Goal: Transaction & Acquisition: Purchase product/service

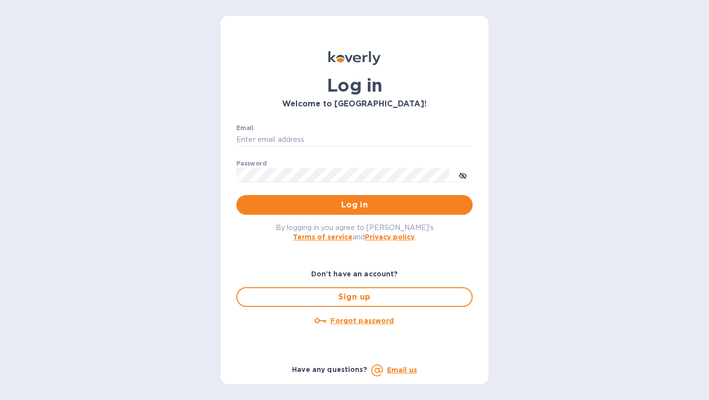
click at [374, 131] on div "Email ​" at bounding box center [354, 142] width 236 height 35
click at [358, 140] on input "Email" at bounding box center [354, 139] width 236 height 15
click at [345, 137] on input "Email" at bounding box center [354, 139] width 236 height 15
click at [319, 139] on input "Email" at bounding box center [354, 139] width 236 height 15
type input "nate@epicpartyteam.com"
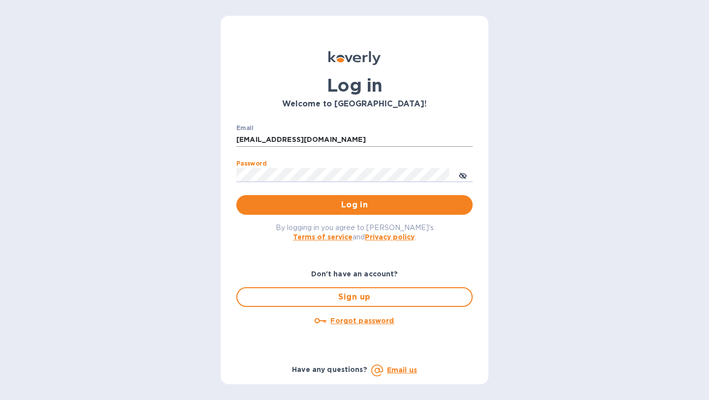
click at [236, 195] on button "Log in" at bounding box center [354, 205] width 236 height 20
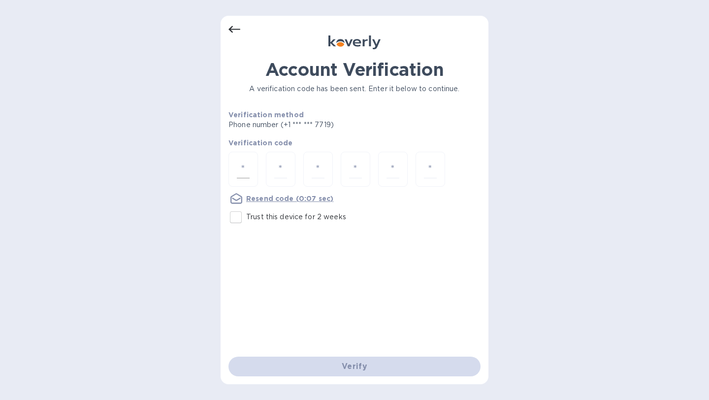
click at [251, 160] on div at bounding box center [243, 169] width 30 height 35
type input "4"
type input "0"
type input "8"
type input "3"
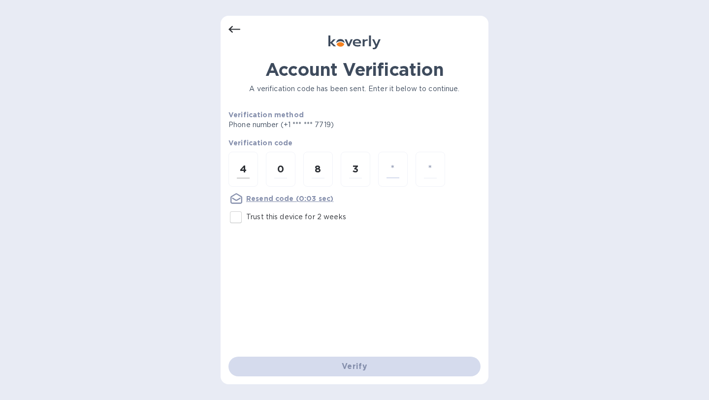
type input "7"
type input "1"
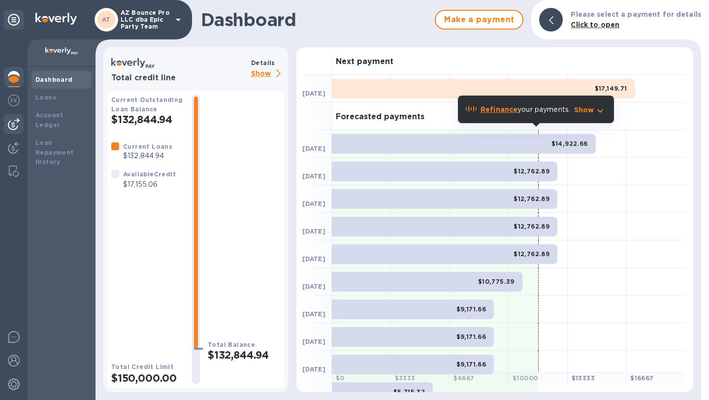
click at [20, 127] on div at bounding box center [14, 124] width 20 height 20
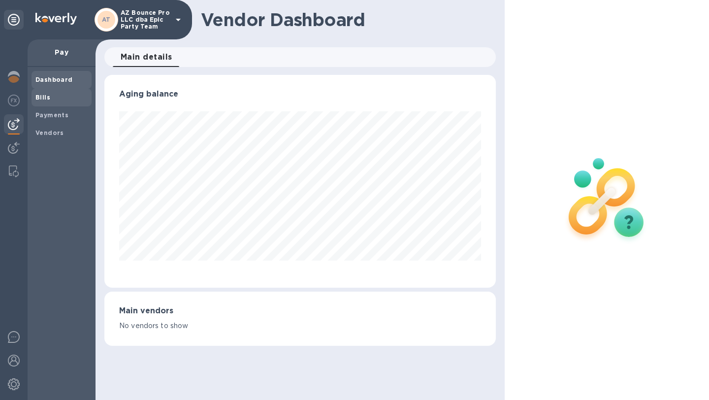
scroll to position [213, 391]
click at [46, 96] on b "Bills" at bounding box center [42, 97] width 15 height 7
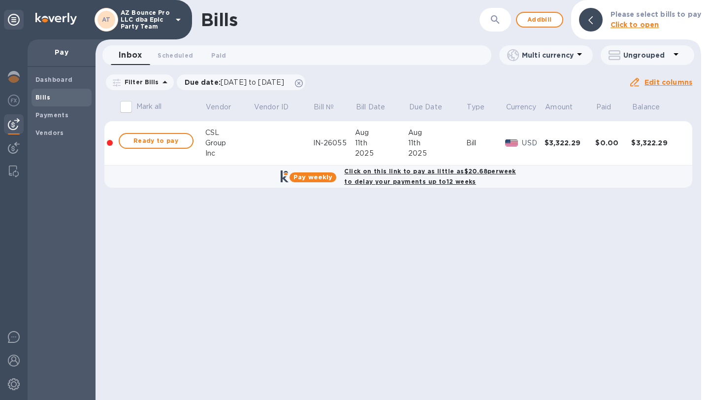
click at [382, 176] on div "Click on this link to pay as little as $20.68 per week to delay your payments u…" at bounding box center [429, 176] width 175 height 25
checkbox input "true"
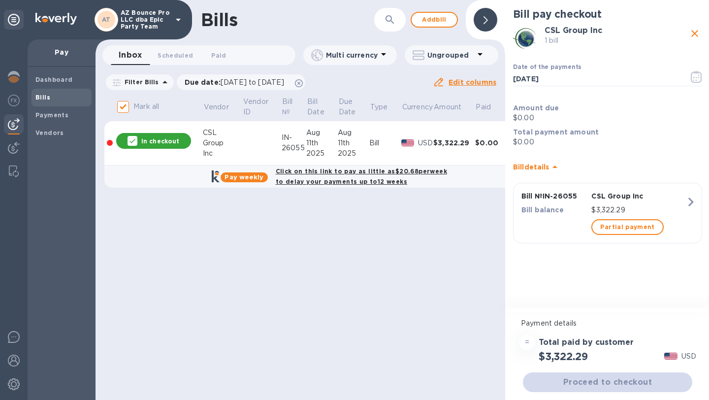
click at [112, 142] on div at bounding box center [110, 143] width 6 height 6
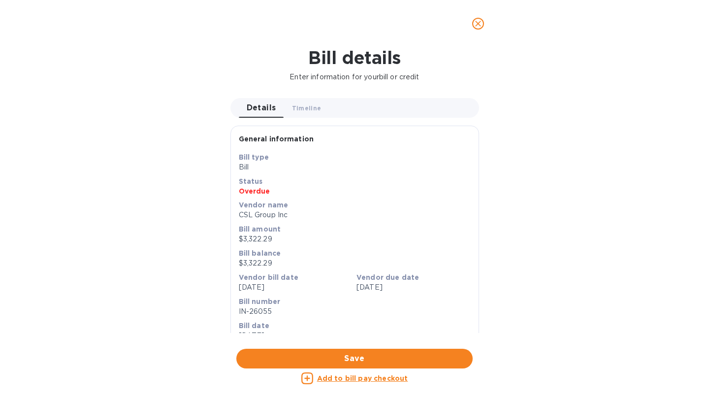
scroll to position [213, 391]
click at [481, 26] on icon "close" at bounding box center [478, 24] width 10 height 10
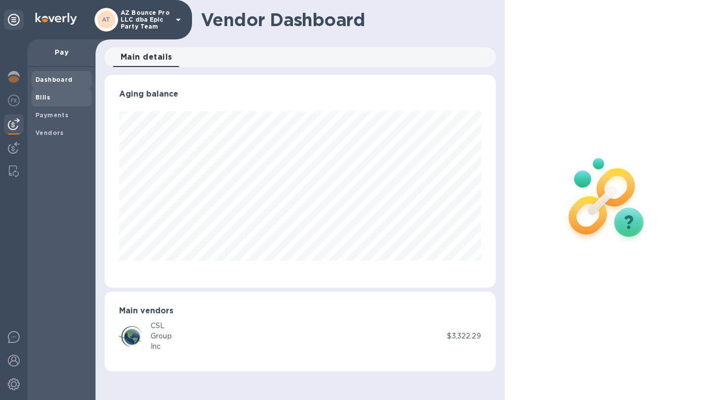
click at [53, 99] on span "Bills" at bounding box center [61, 98] width 52 height 10
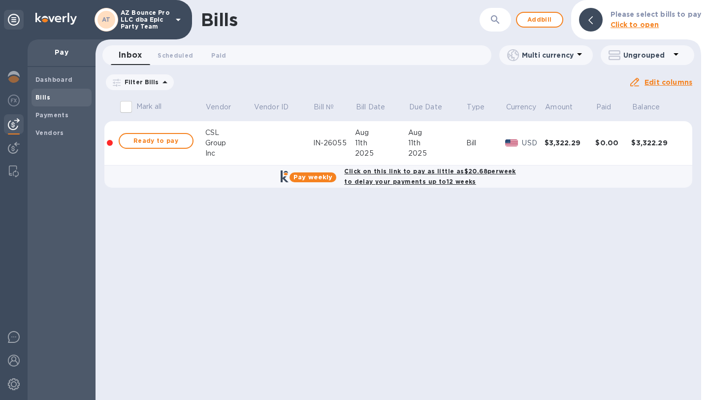
click at [125, 107] on input "Mark all" at bounding box center [126, 106] width 21 height 21
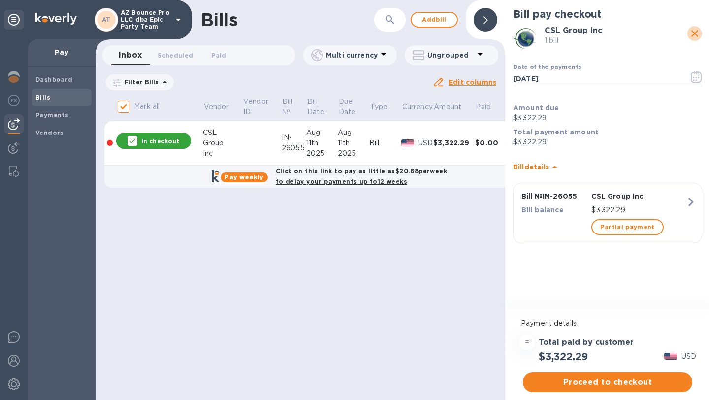
click at [697, 37] on icon "close" at bounding box center [695, 34] width 12 height 12
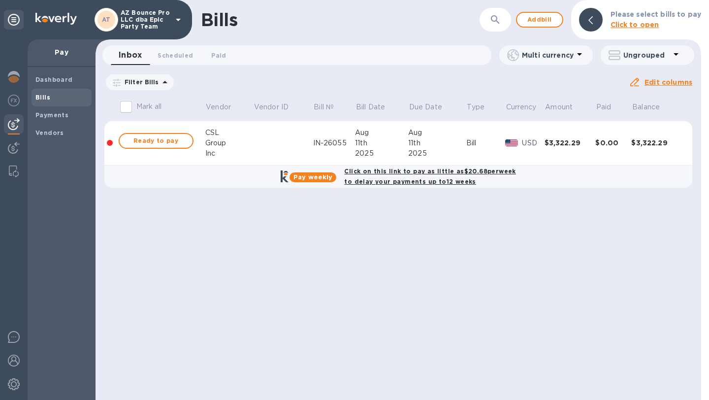
click at [127, 108] on input "Mark all" at bounding box center [126, 106] width 21 height 21
checkbox input "true"
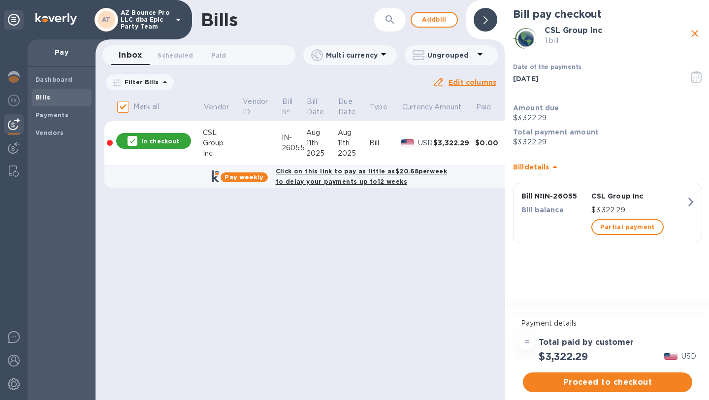
click at [114, 143] on div "In checkout" at bounding box center [153, 141] width 79 height 20
click at [110, 143] on div at bounding box center [110, 143] width 6 height 6
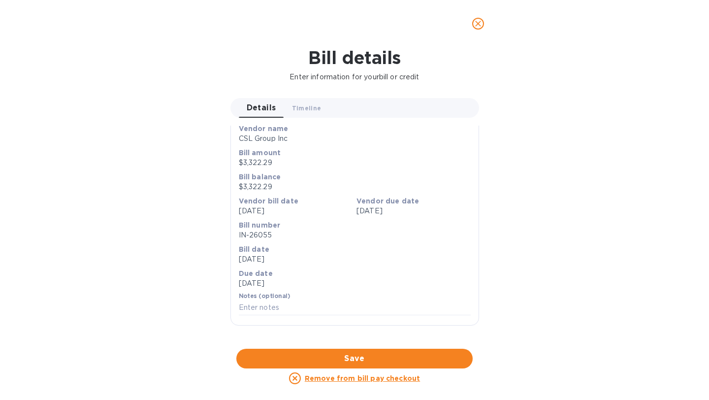
scroll to position [378, 0]
click at [480, 25] on icon "close" at bounding box center [478, 24] width 10 height 10
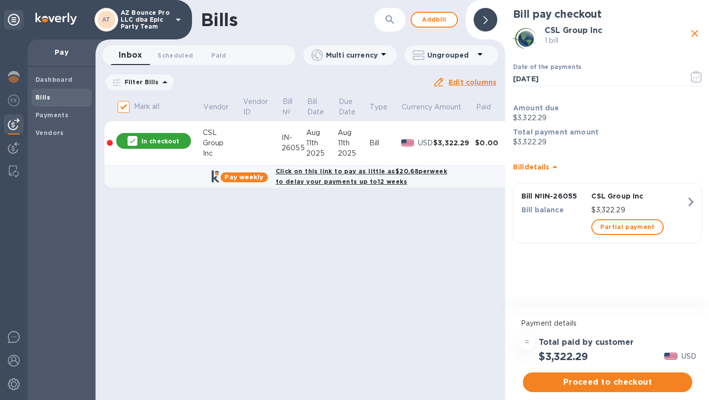
scroll to position [0, 53]
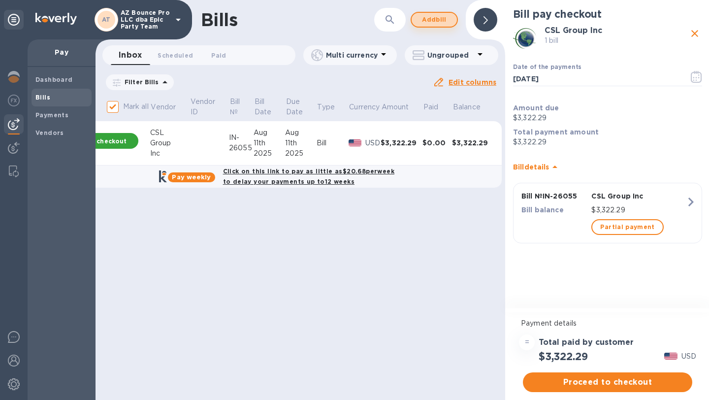
click at [442, 24] on span "Add bill" at bounding box center [434, 20] width 30 height 12
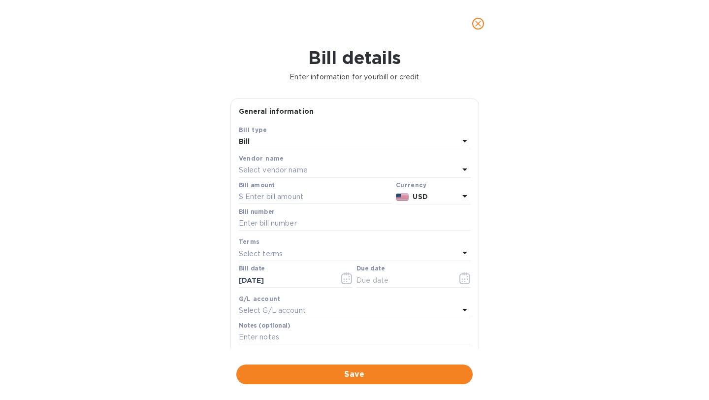
click at [289, 171] on p "Select vendor name" at bounding box center [273, 170] width 69 height 10
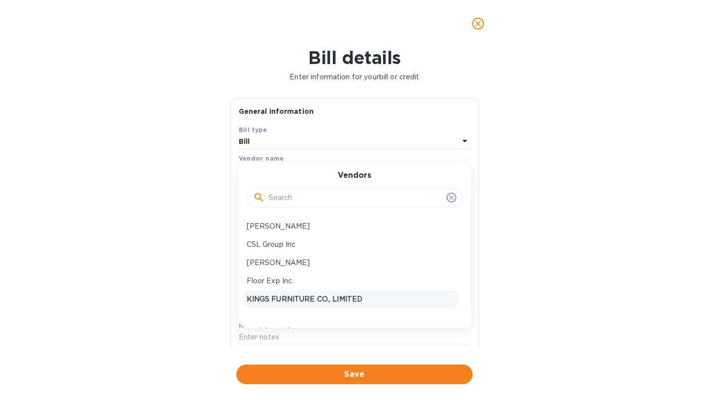
click at [295, 294] on p "KINGS FURNITURE CO., LIMITED" at bounding box center [351, 299] width 208 height 10
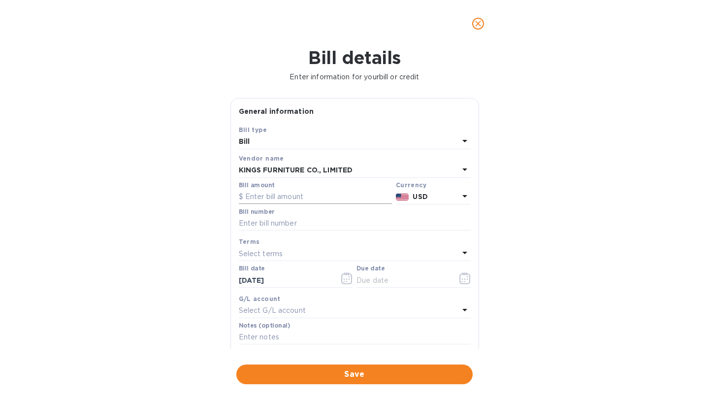
click at [307, 200] on input "text" at bounding box center [315, 197] width 153 height 15
type input "15,662"
click at [522, 252] on div "Bill details Enter information for your bill or credit General information Save…" at bounding box center [354, 223] width 709 height 352
click at [391, 279] on input "text" at bounding box center [402, 280] width 93 height 15
click at [460, 284] on icon "button" at bounding box center [464, 278] width 11 height 12
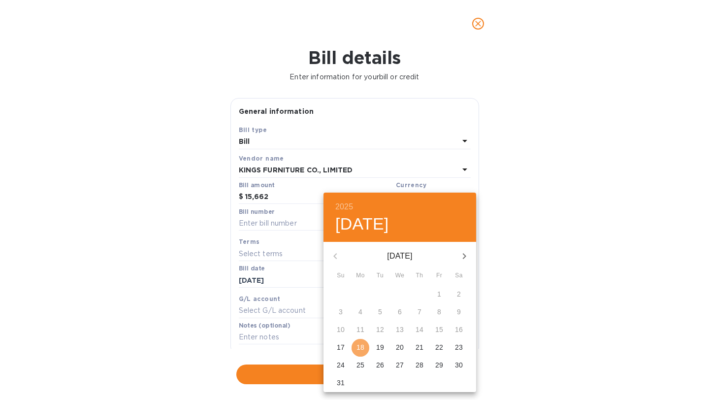
click at [362, 349] on p "18" at bounding box center [360, 347] width 8 height 10
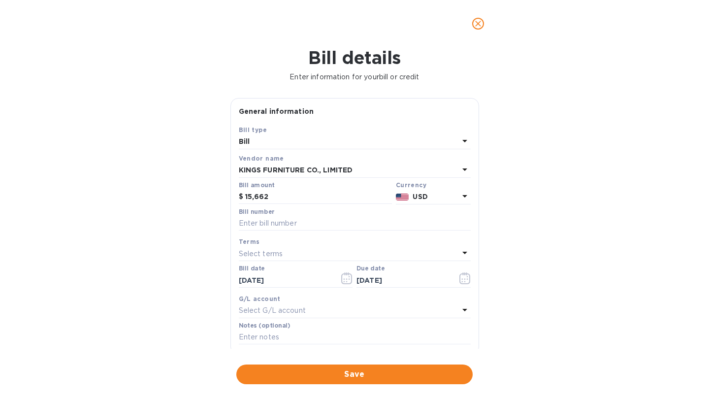
click at [281, 253] on p "Select terms" at bounding box center [261, 254] width 44 height 10
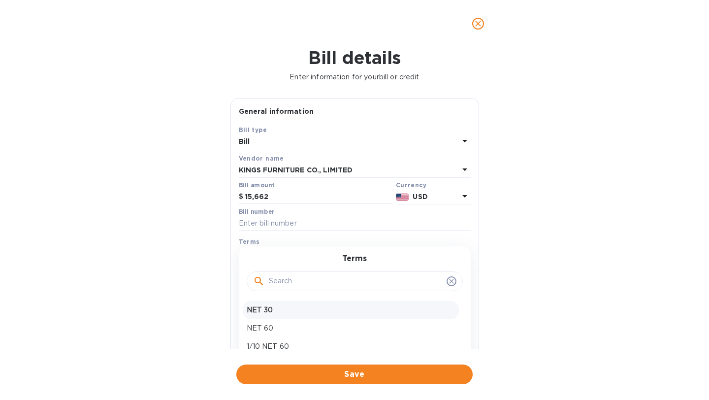
click at [279, 305] on p "NET 30" at bounding box center [351, 310] width 208 height 10
type input "[DATE]"
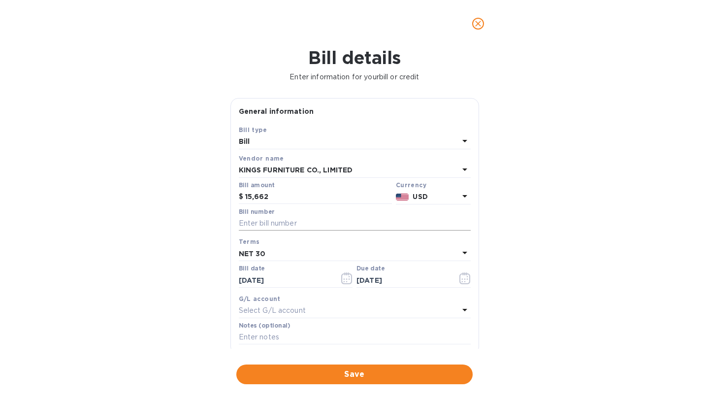
click at [291, 226] on input "text" at bounding box center [355, 223] width 232 height 15
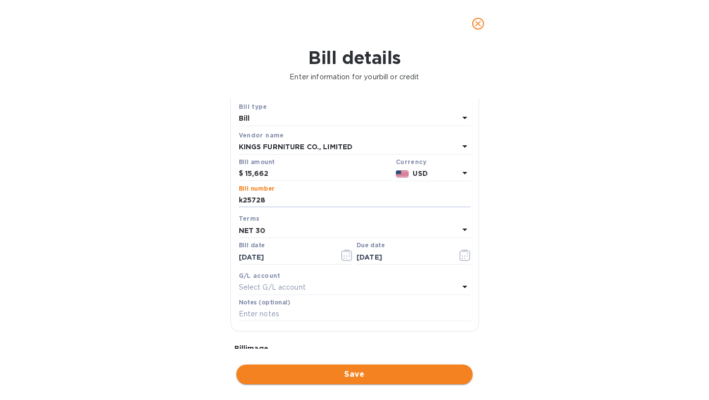
type input "k25728"
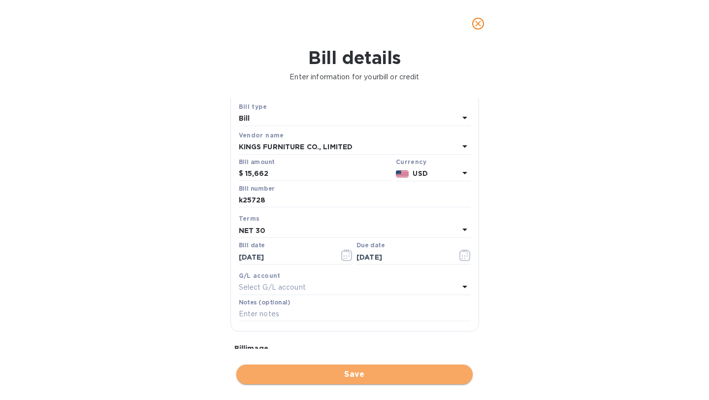
click at [349, 373] on span "Save" at bounding box center [354, 374] width 221 height 12
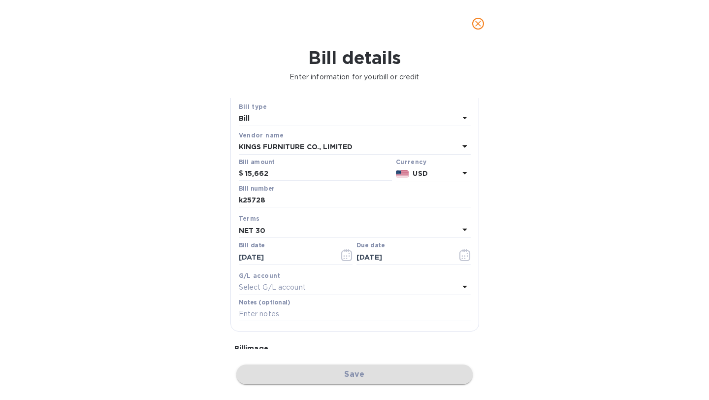
checkbox input "false"
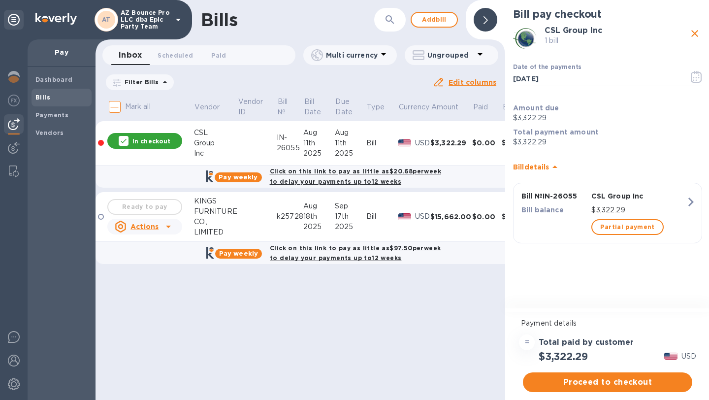
click at [116, 140] on div "In checkout" at bounding box center [144, 141] width 75 height 16
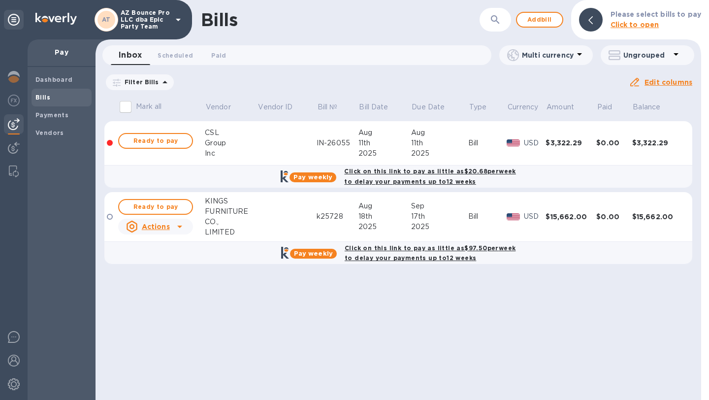
click at [390, 254] on div "Click on this link to pay as little as $97.50 per week to delay your payments u…" at bounding box center [430, 253] width 175 height 25
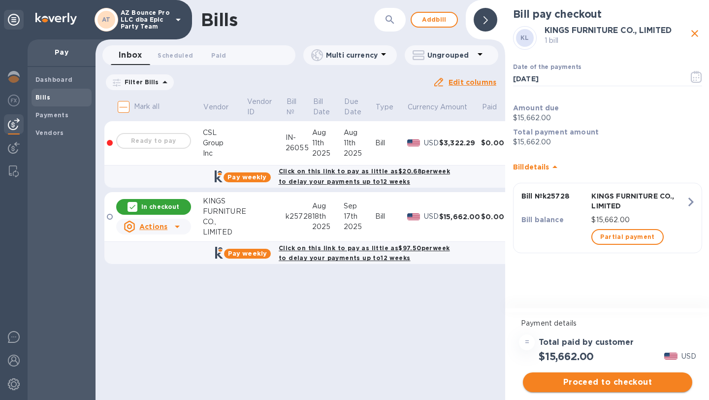
click at [610, 388] on button "Proceed to checkout" at bounding box center [607, 382] width 169 height 20
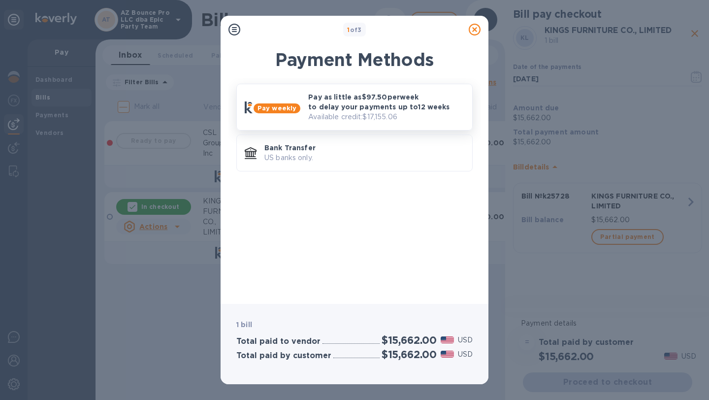
click at [399, 110] on p "Pay as little as $97.50 per week to delay your payments up to 12 weeks" at bounding box center [386, 102] width 156 height 20
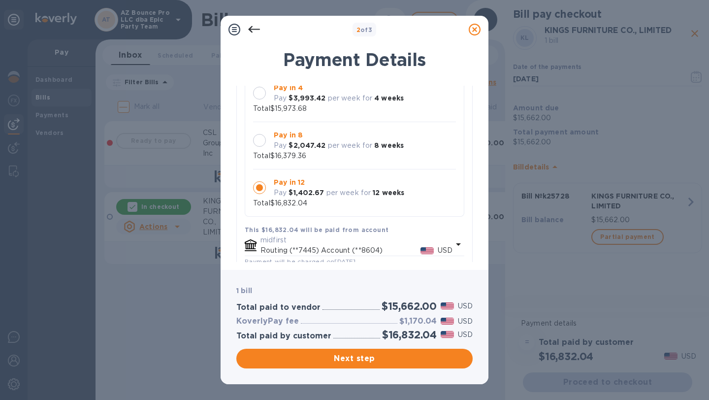
scroll to position [90, 0]
click at [300, 193] on b "$1,402.67" at bounding box center [305, 192] width 35 height 8
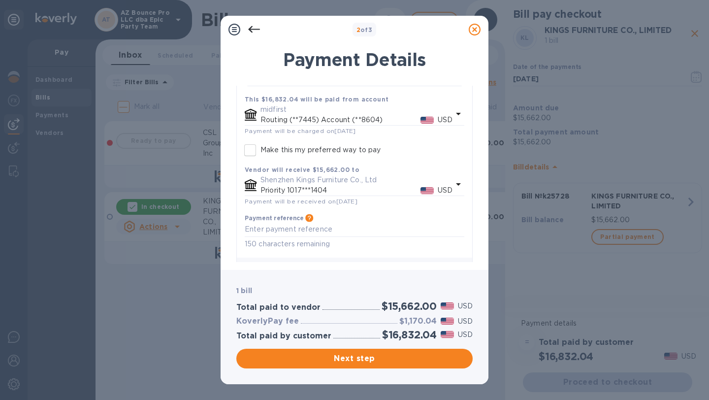
scroll to position [245, 0]
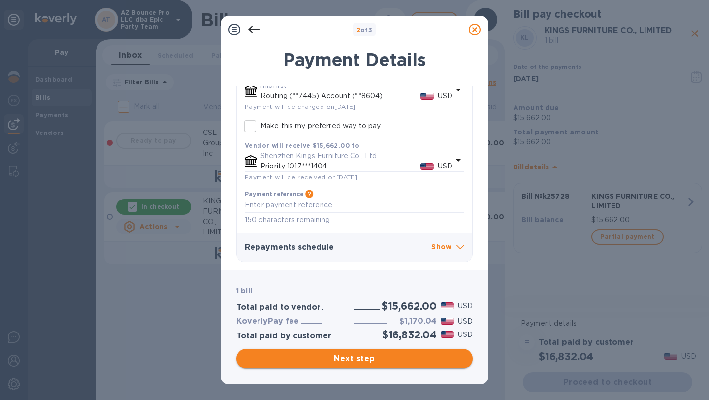
click at [379, 360] on span "Next step" at bounding box center [354, 358] width 221 height 12
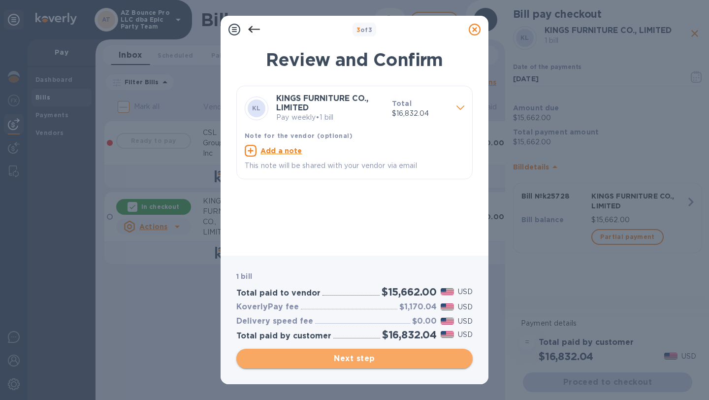
click at [379, 360] on span "Next step" at bounding box center [354, 358] width 221 height 12
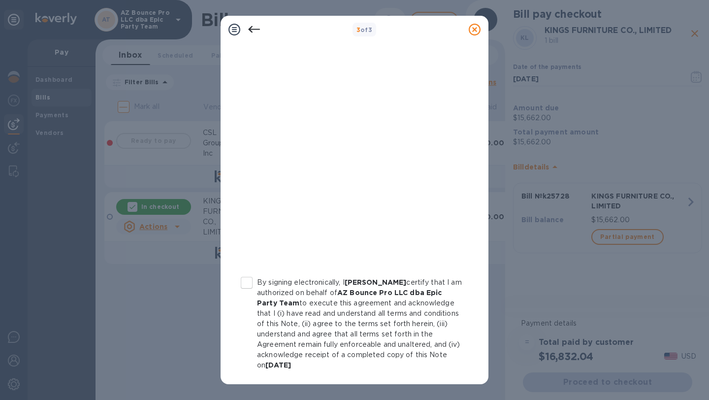
scroll to position [160, 0]
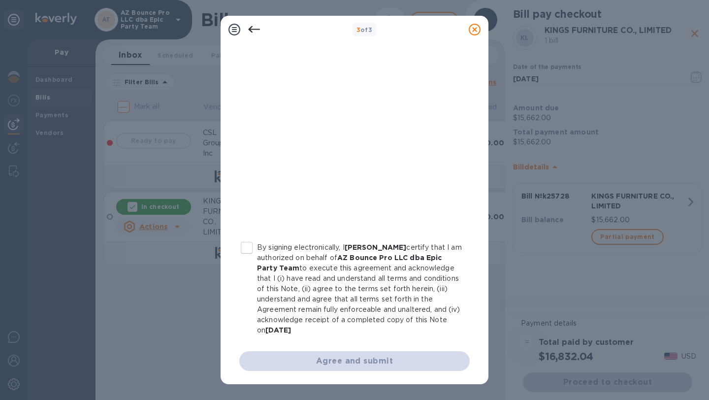
click at [250, 250] on input "By signing electronically, I [PERSON_NAME] certify that I am authorized on beha…" at bounding box center [246, 247] width 21 height 21
checkbox input "true"
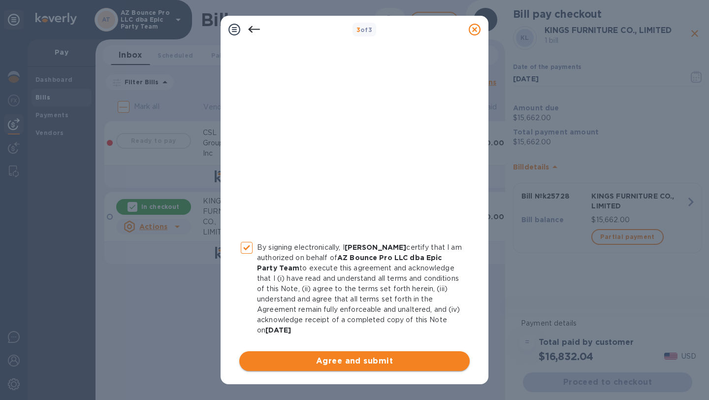
click at [352, 362] on span "Agree and submit" at bounding box center [354, 361] width 215 height 12
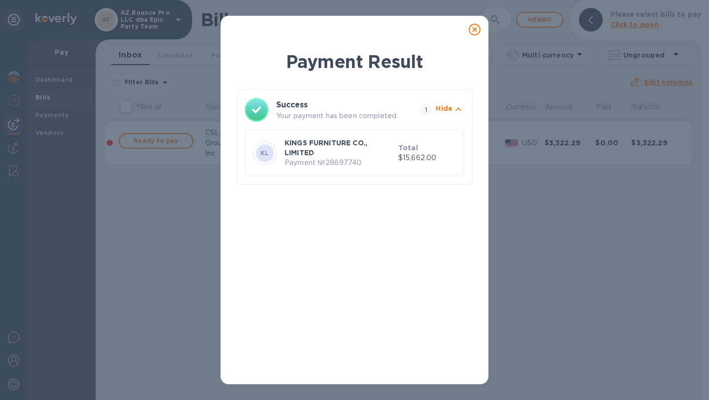
click at [474, 31] on icon at bounding box center [475, 30] width 12 height 12
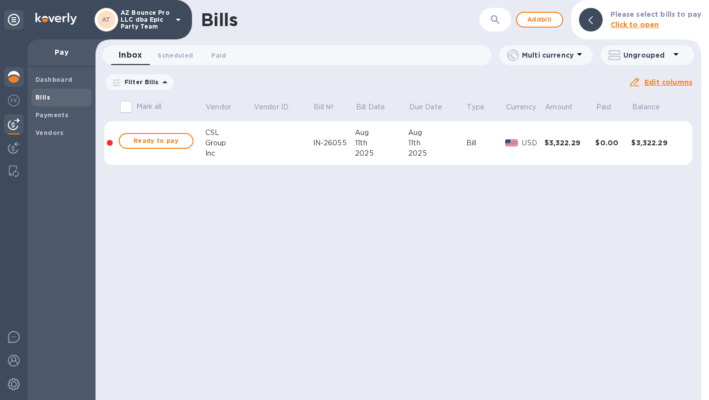
click at [15, 75] on img at bounding box center [14, 77] width 12 height 12
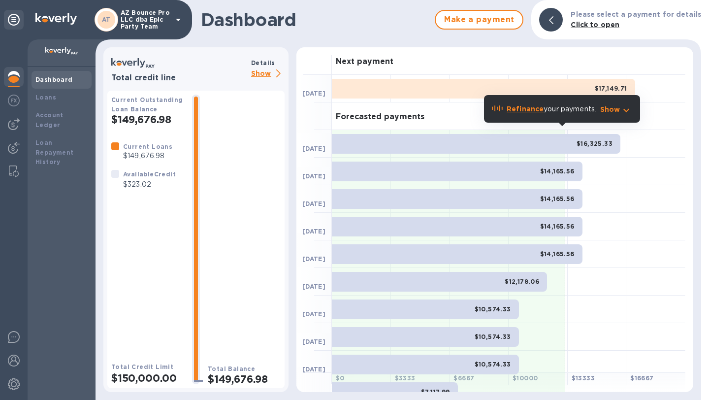
scroll to position [10, 0]
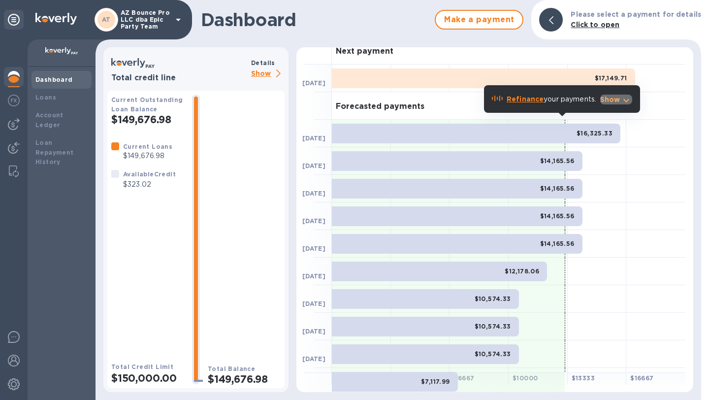
click at [623, 96] on icon "button" at bounding box center [626, 101] width 12 height 12
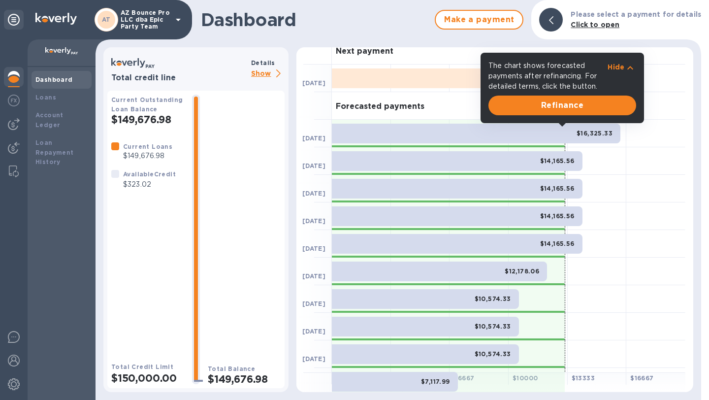
scroll to position [0, 0]
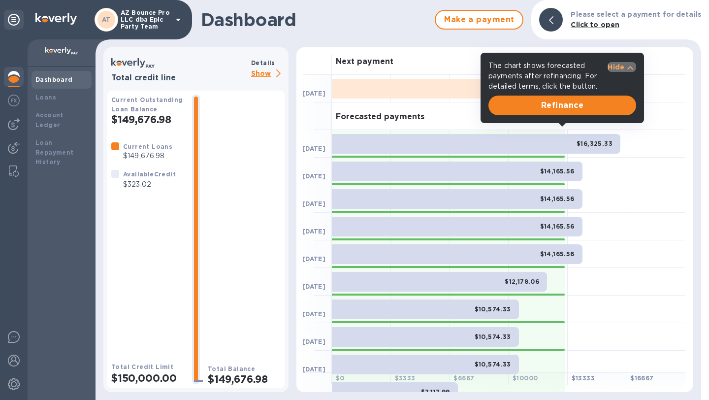
click at [632, 66] on icon "button" at bounding box center [630, 68] width 12 height 12
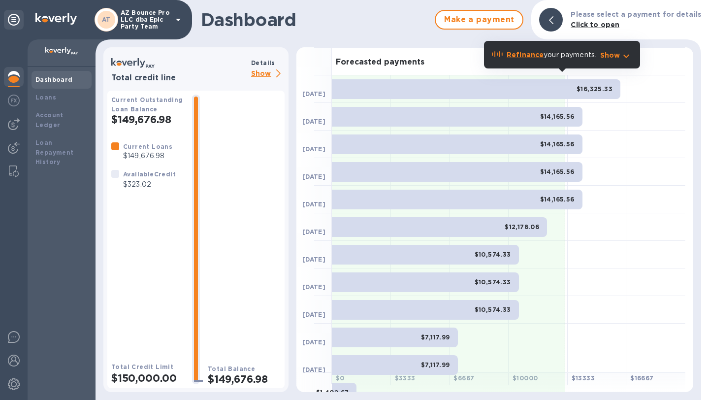
scroll to position [89, 0]
